Goal: Ask a question: Ask a question

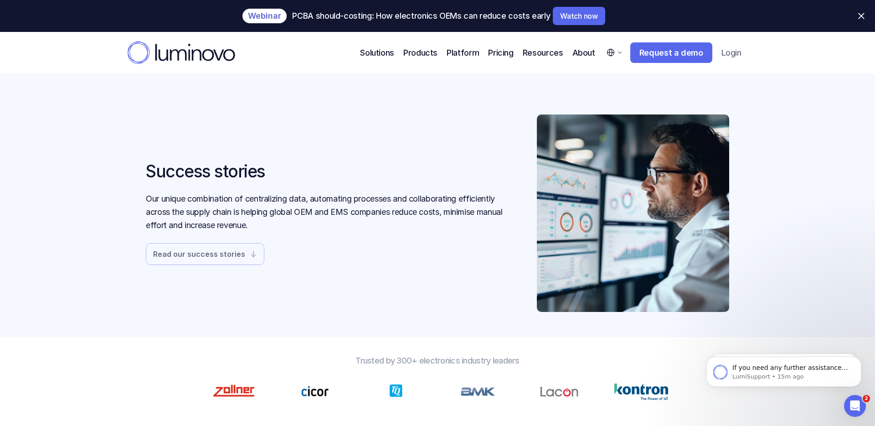
click at [217, 278] on div "Success stories Our unique combination of centralizing data, automating process…" at bounding box center [437, 212] width 583 height 197
click at [223, 263] on link "Read our success stories" at bounding box center [205, 254] width 118 height 22
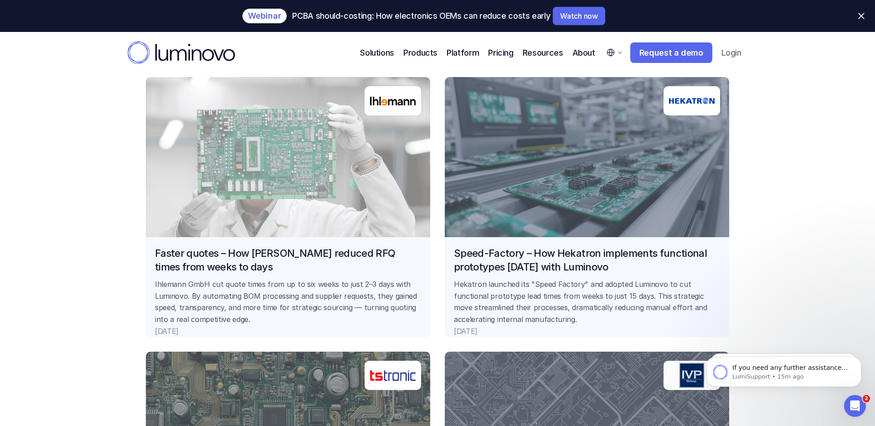
scroll to position [765, 0]
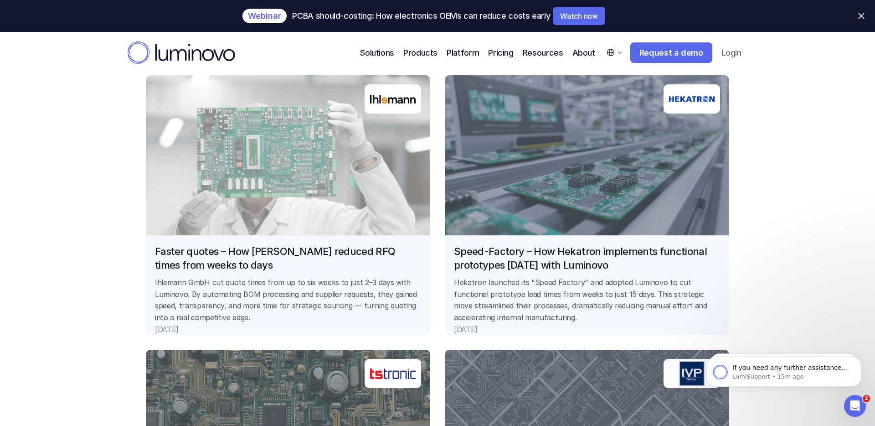
click at [501, 248] on link "Speed-Factory – How Hekatron implements functional prototypes [DATE] with Lumin…" at bounding box center [587, 205] width 284 height 260
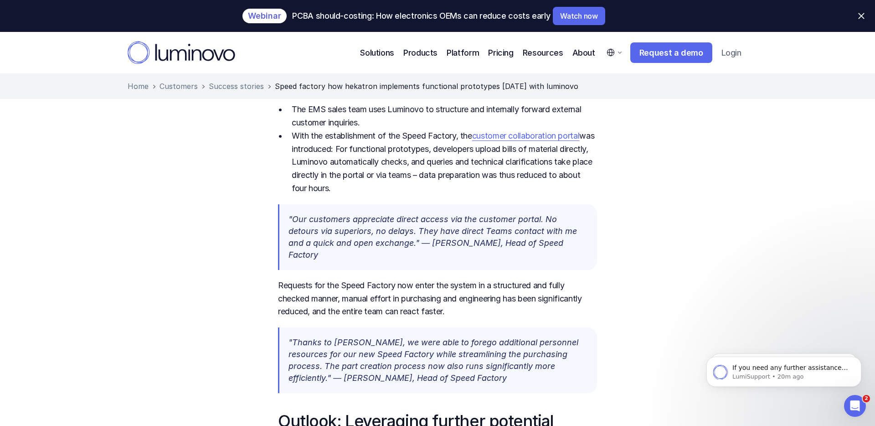
scroll to position [860, 0]
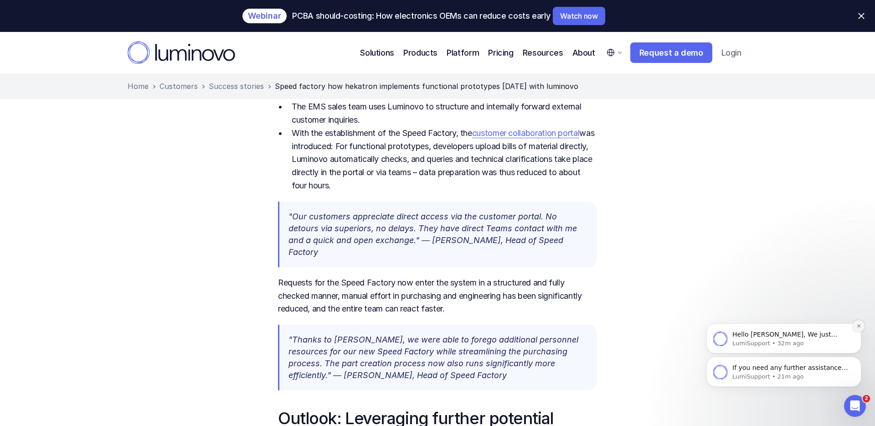
click at [856, 326] on icon "Dismiss notification" at bounding box center [858, 325] width 5 height 5
click at [854, 361] on button "Dismiss notification" at bounding box center [858, 359] width 12 height 12
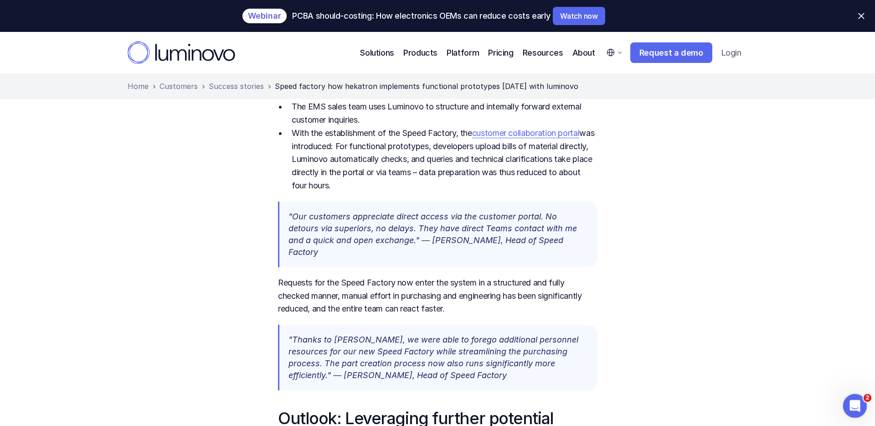
click at [849, 401] on icon "Open Intercom Messenger" at bounding box center [853, 404] width 15 height 15
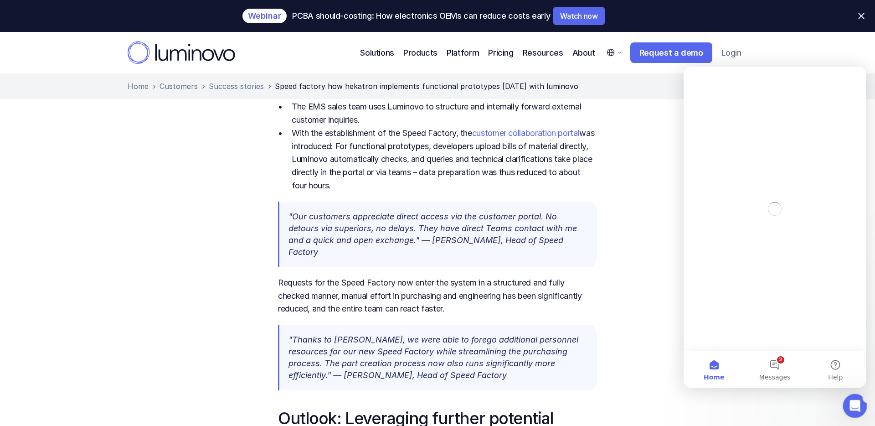
scroll to position [0, 0]
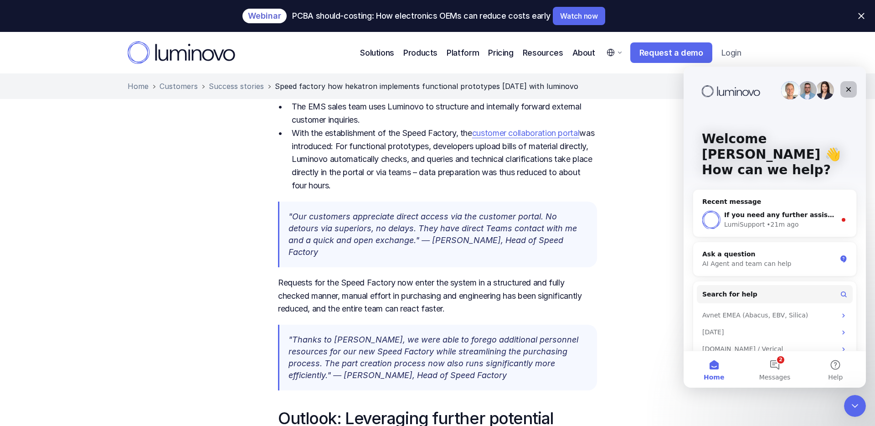
click at [848, 94] on div "Close" at bounding box center [848, 89] width 16 height 16
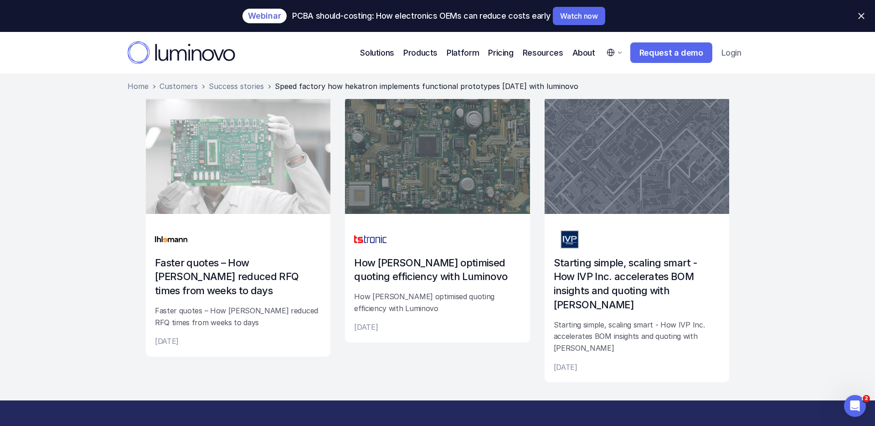
scroll to position [1477, 0]
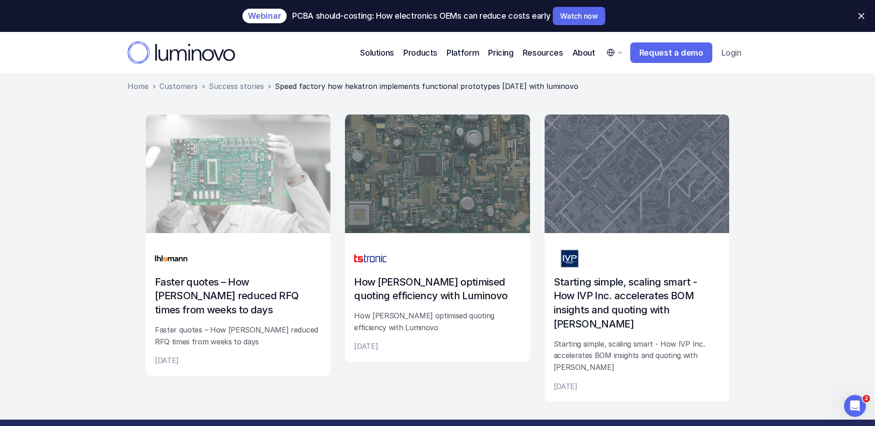
click at [454, 233] on link "How TSTRONIC optimised quoting efficiency with Luminovo How TSTRONIC optimised …" at bounding box center [437, 237] width 185 height 247
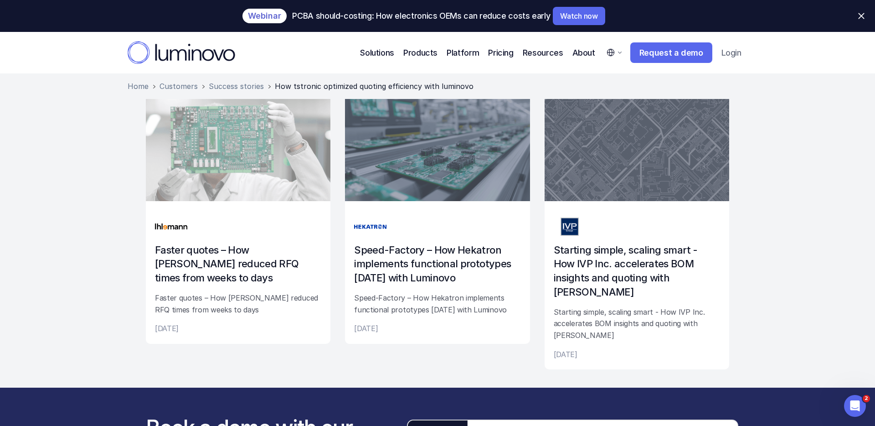
scroll to position [1183, 0]
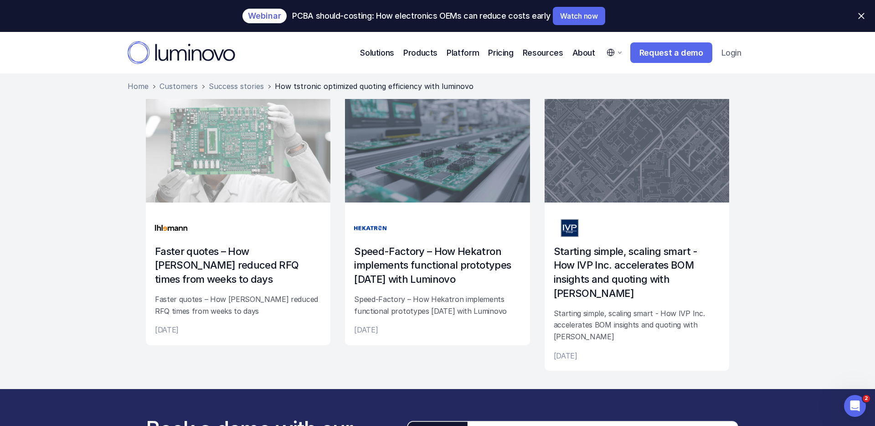
click at [570, 255] on link "Starting simple, scaling smart - How IVP Inc. accelerates BOM insights and quot…" at bounding box center [636, 227] width 185 height 287
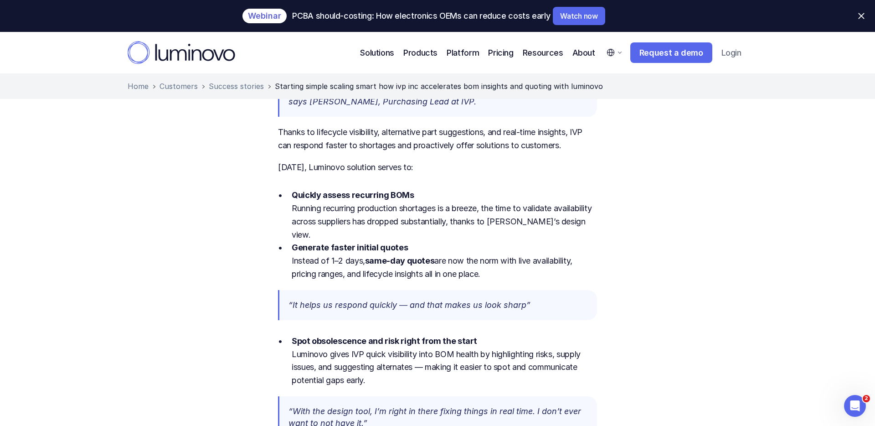
scroll to position [657, 0]
drag, startPoint x: 439, startPoint y: 188, endPoint x: 326, endPoint y: 184, distance: 113.1
click at [326, 188] on p "Quickly assess recurring BOMs Running recurring production shortages is a breez…" at bounding box center [444, 214] width 305 height 52
copy p "recurring production shortages"
click at [864, 422] on div "IVP Inc., the U.S. satellite office of global contract manufacturer BECOM, play…" at bounding box center [437, 314] width 875 height 1479
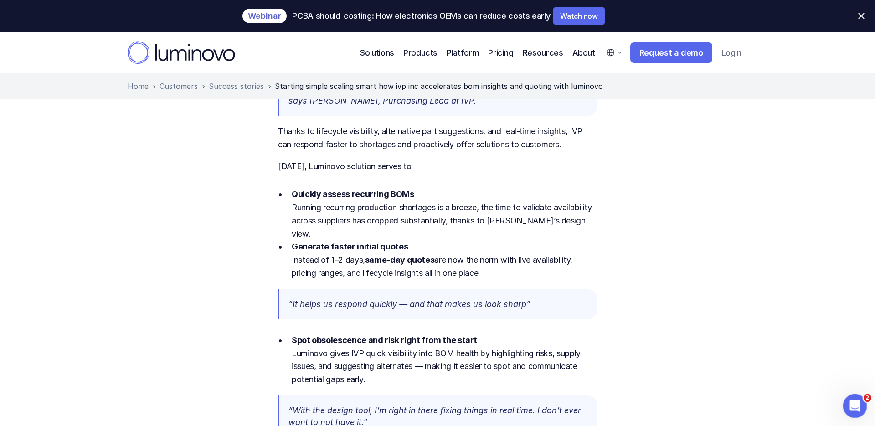
click at [857, 408] on div "Open Intercom Messenger" at bounding box center [853, 404] width 30 height 30
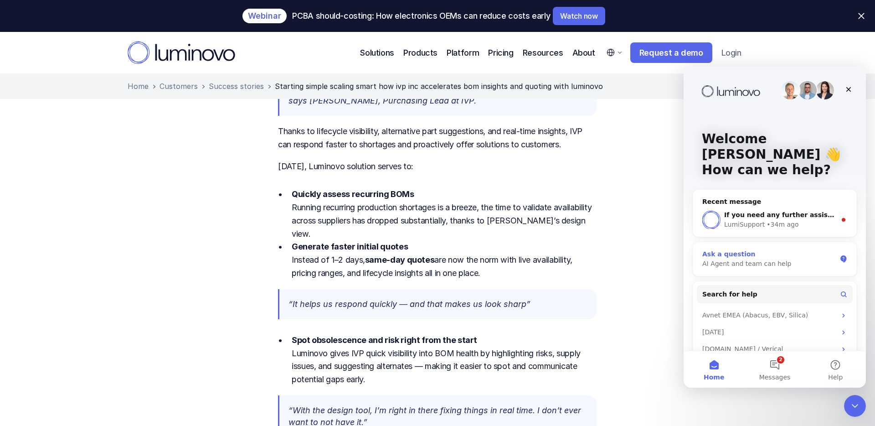
click at [745, 249] on div "Ask a question" at bounding box center [769, 254] width 134 height 10
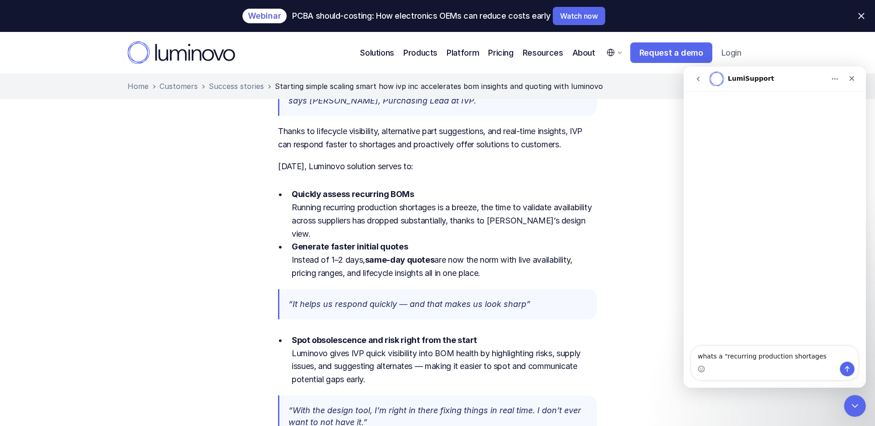
type textarea "whats a "recurring production shortages:"
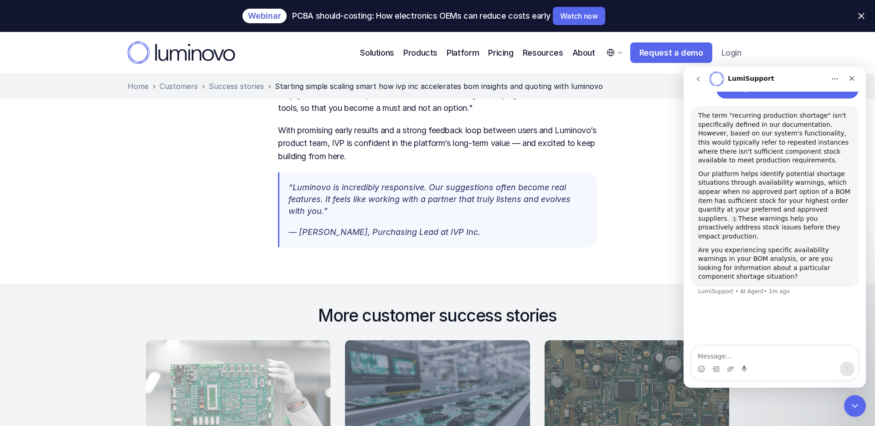
scroll to position [1431, 0]
